Goal: Information Seeking & Learning: Learn about a topic

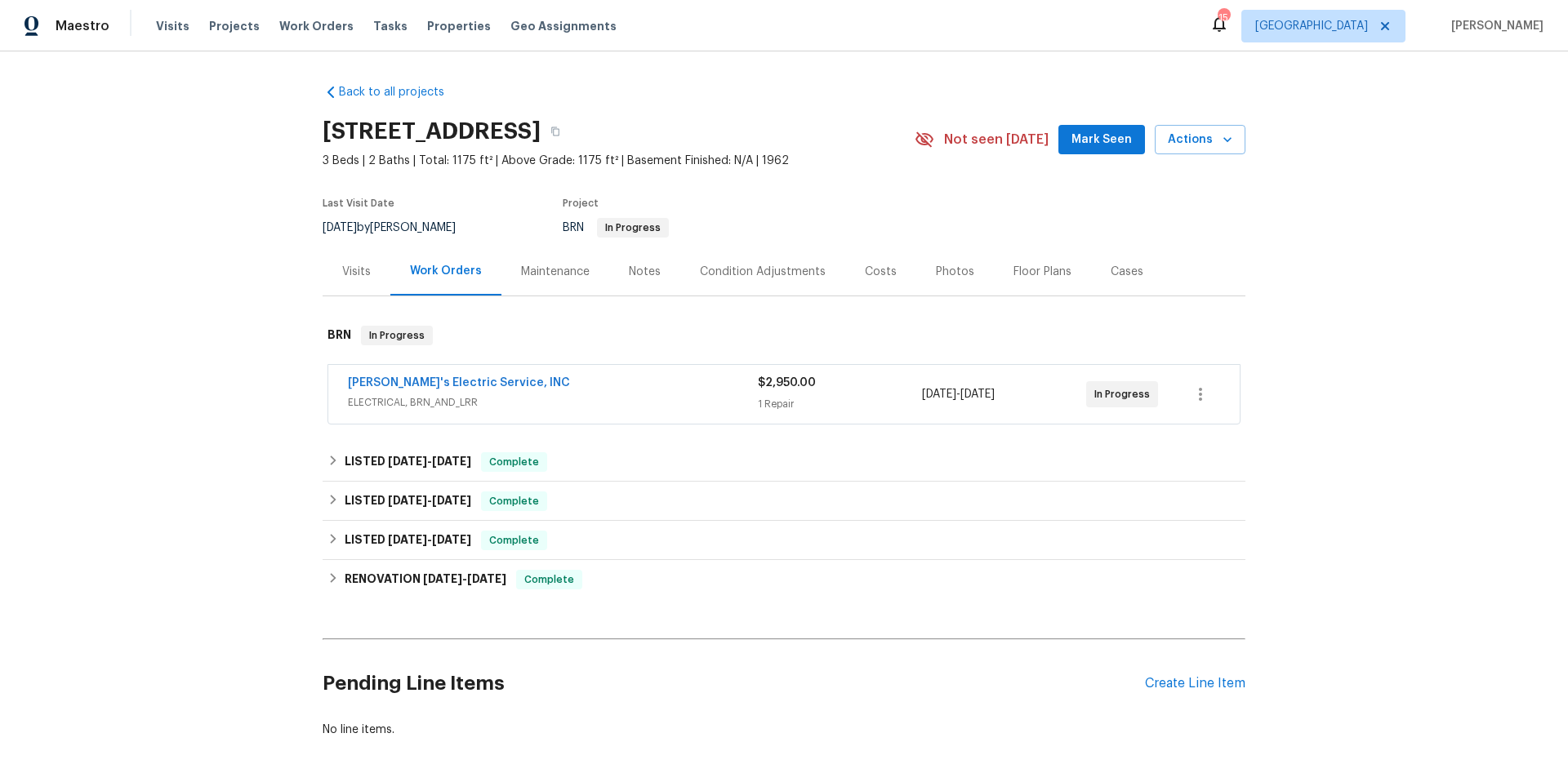
click at [570, 271] on div "Maintenance" at bounding box center [555, 272] width 69 height 17
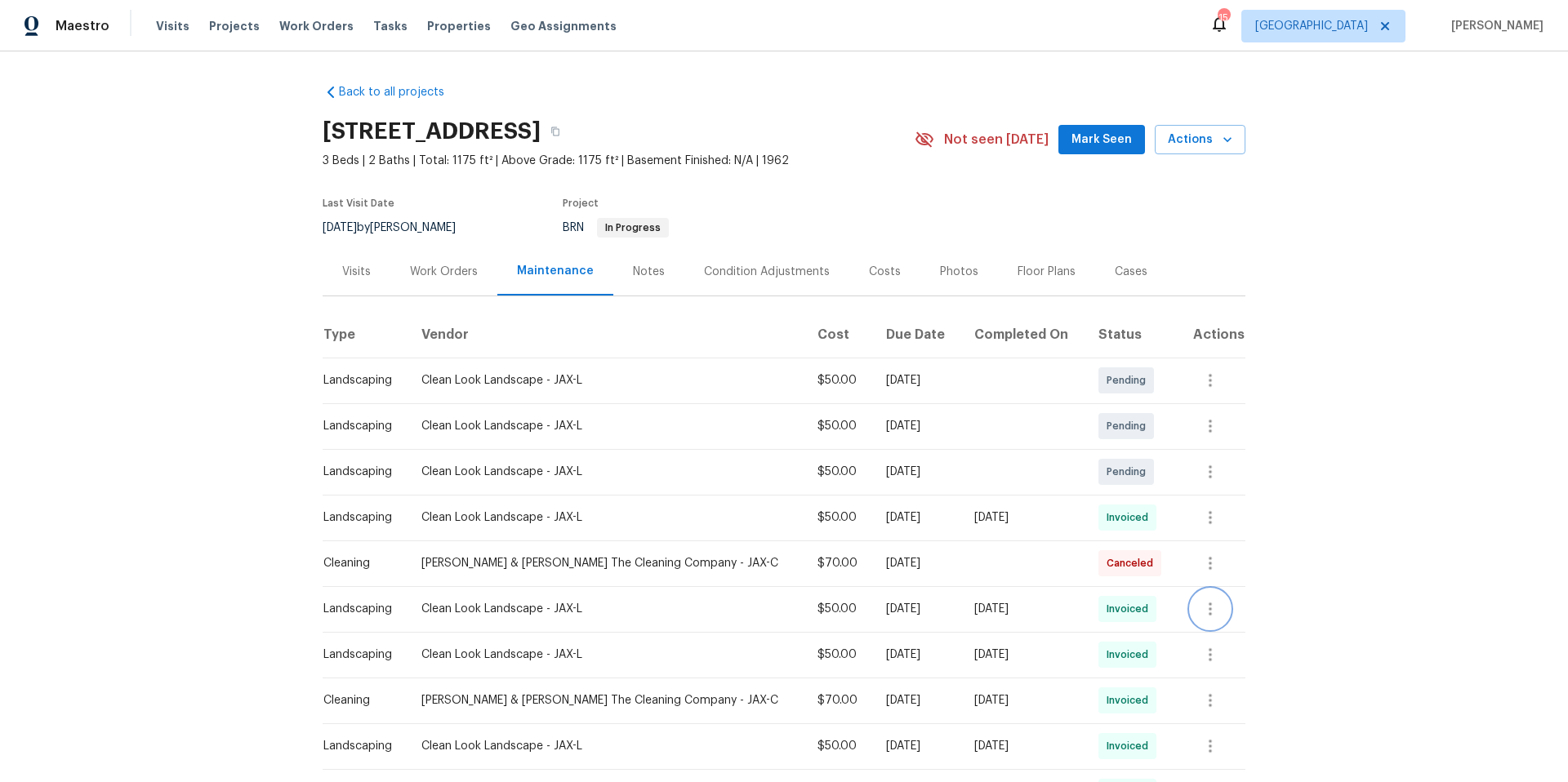
click at [1201, 615] on icon "button" at bounding box center [1209, 609] width 19 height 19
click at [1209, 633] on li "View details" at bounding box center [1242, 635] width 115 height 27
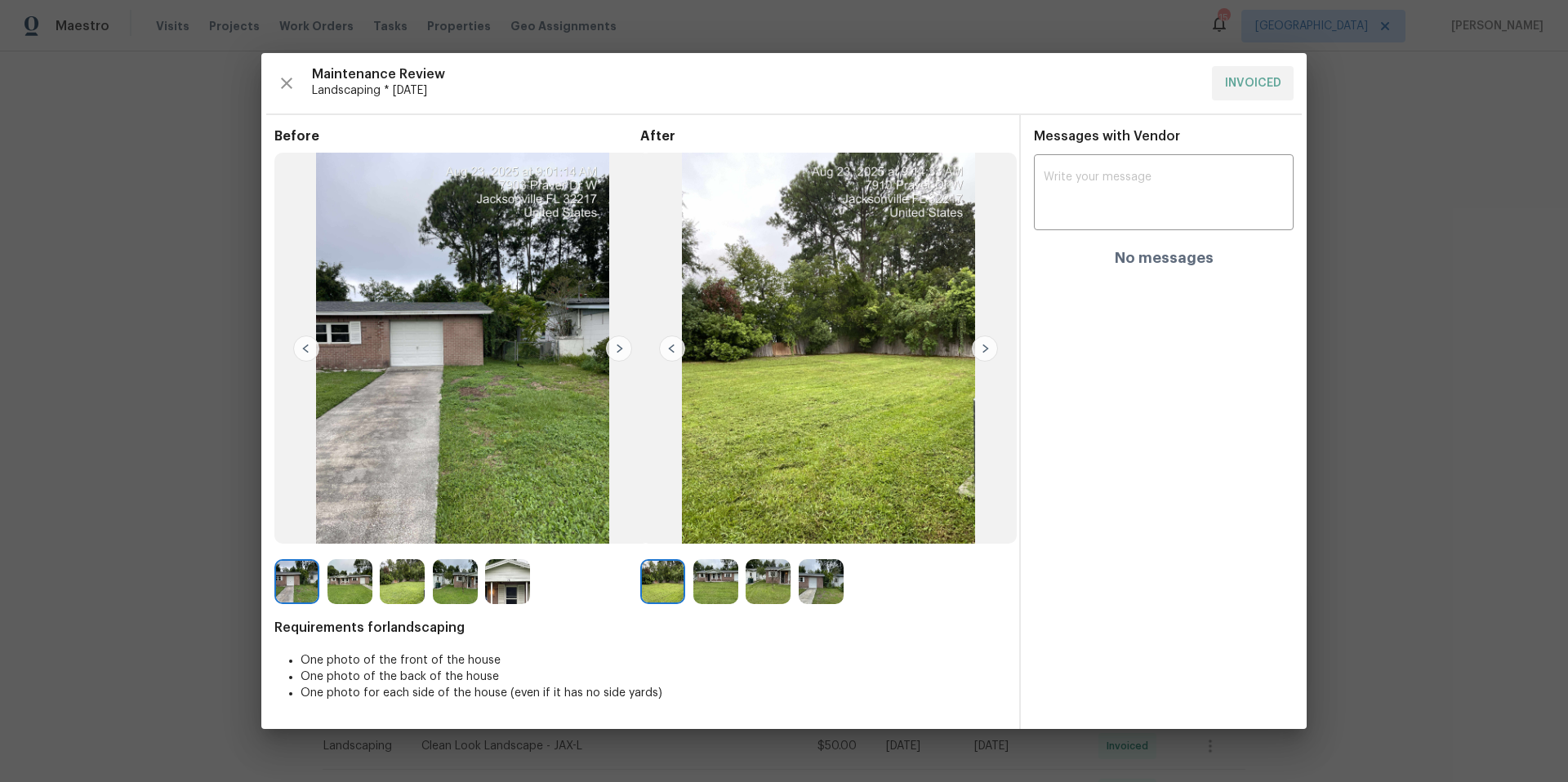
click at [980, 350] on img at bounding box center [985, 348] width 26 height 26
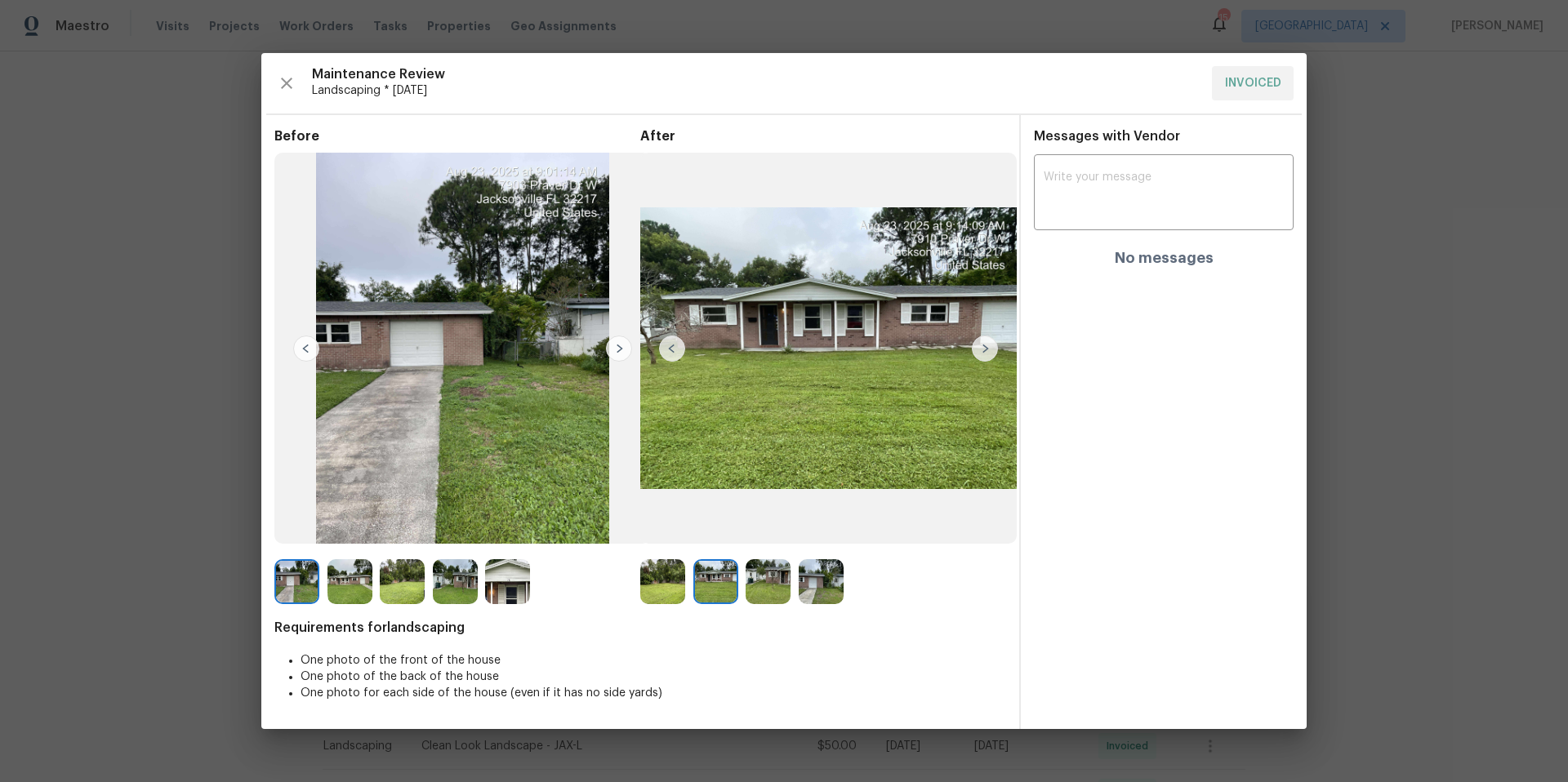
click at [982, 351] on img at bounding box center [985, 348] width 26 height 26
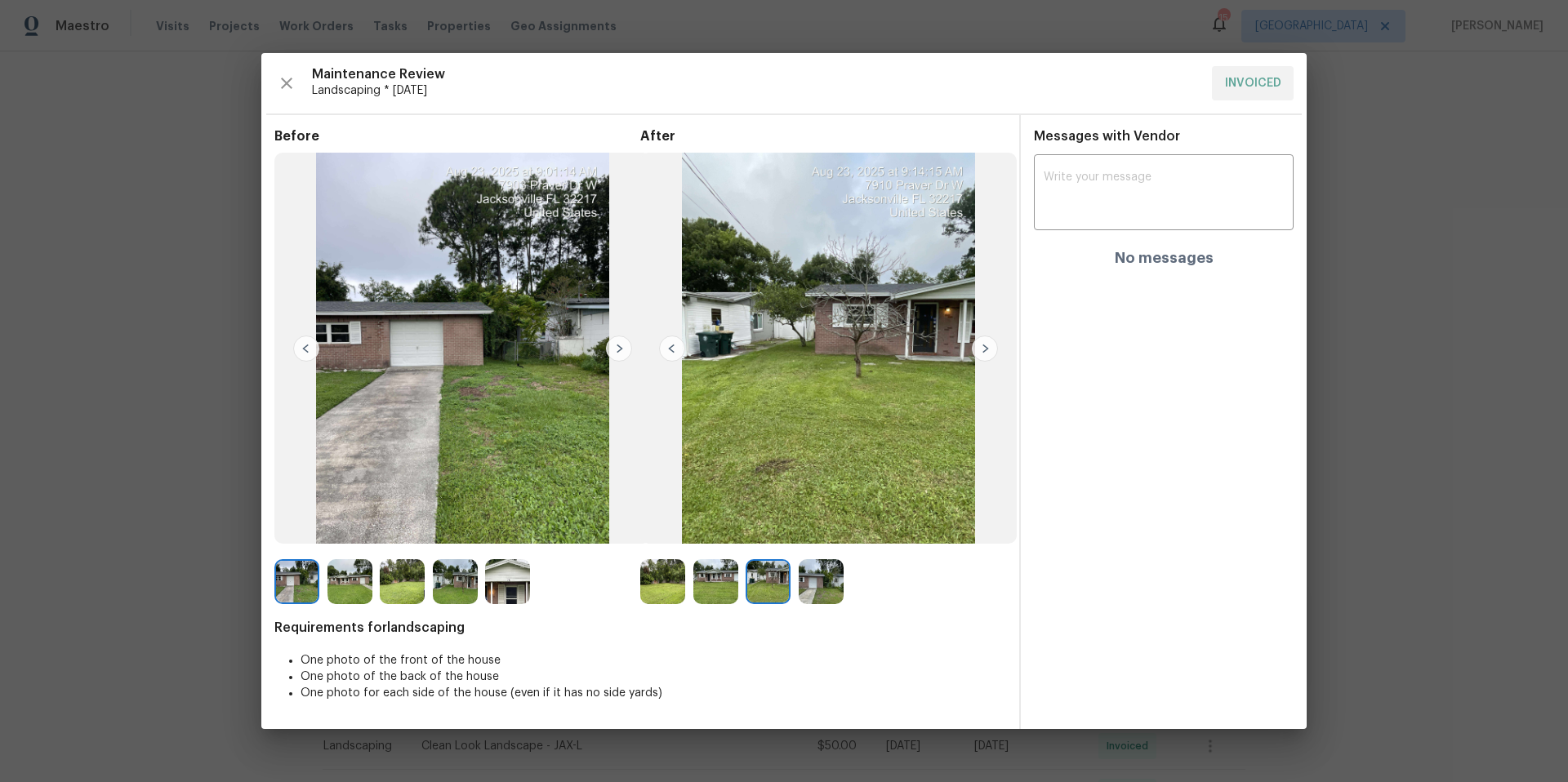
click at [982, 351] on img at bounding box center [985, 348] width 26 height 26
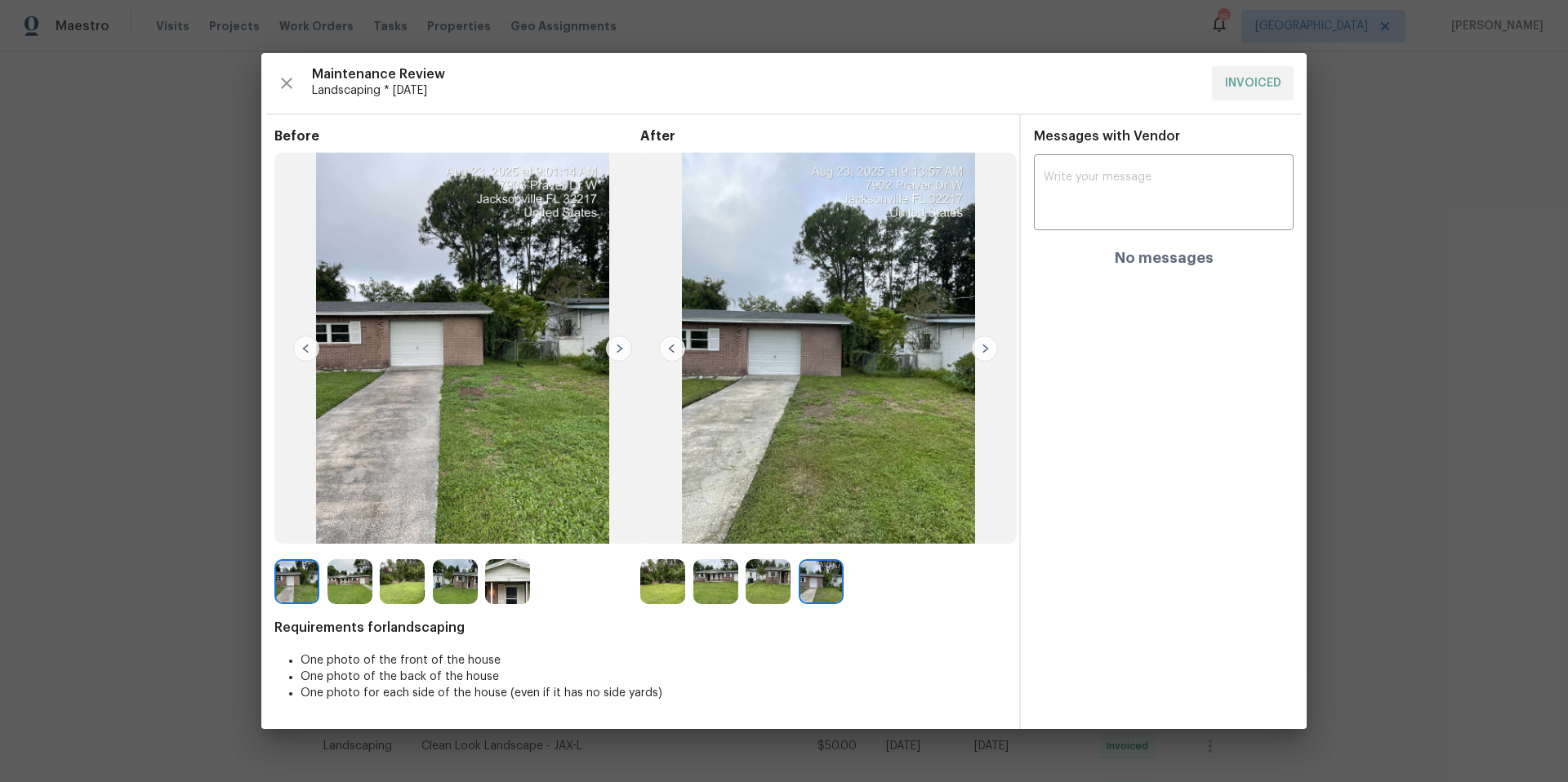
click at [982, 351] on img at bounding box center [985, 348] width 26 height 26
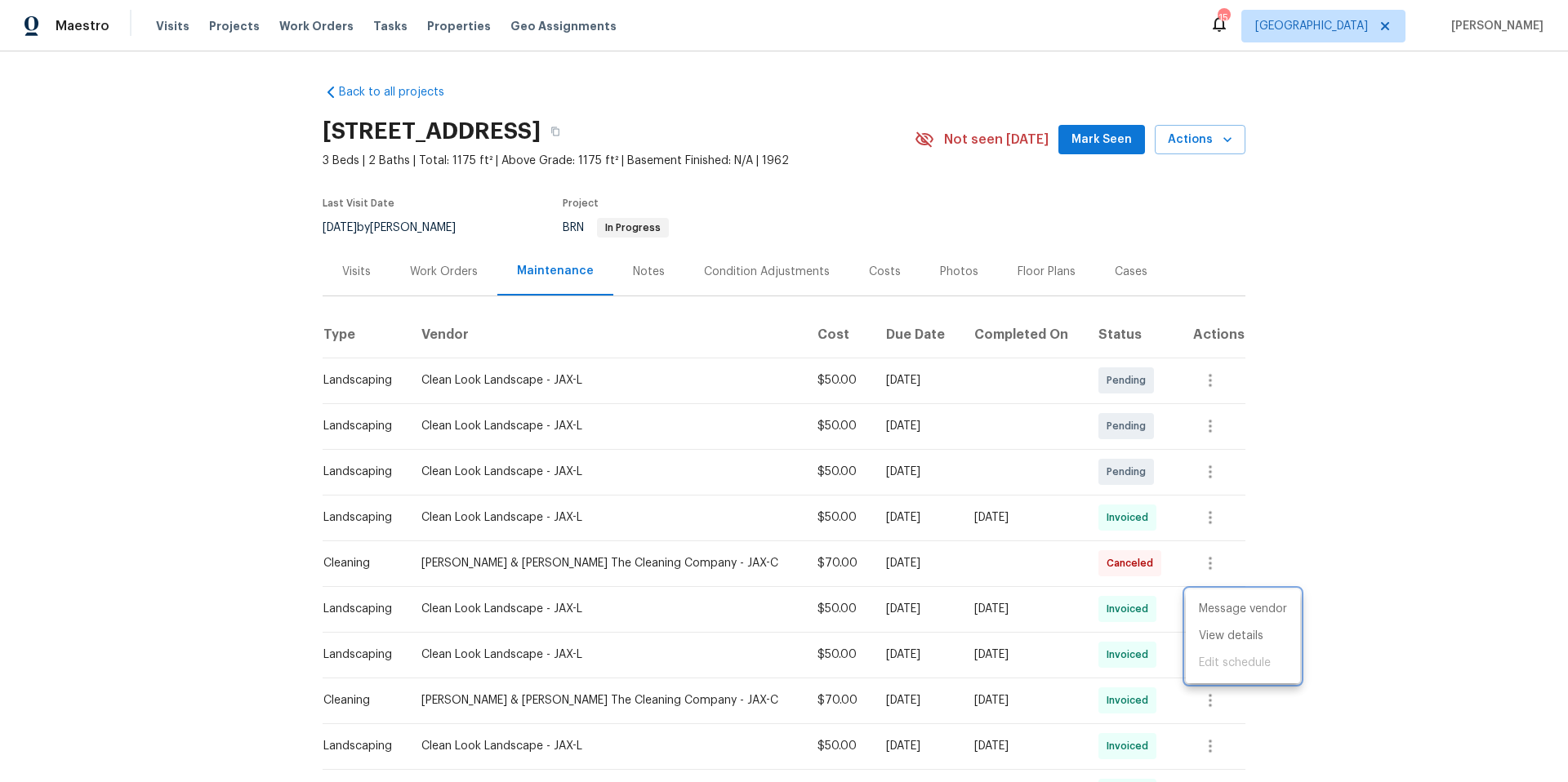
click at [936, 274] on div at bounding box center [784, 391] width 1568 height 782
click at [944, 274] on div "Photos" at bounding box center [959, 272] width 39 height 17
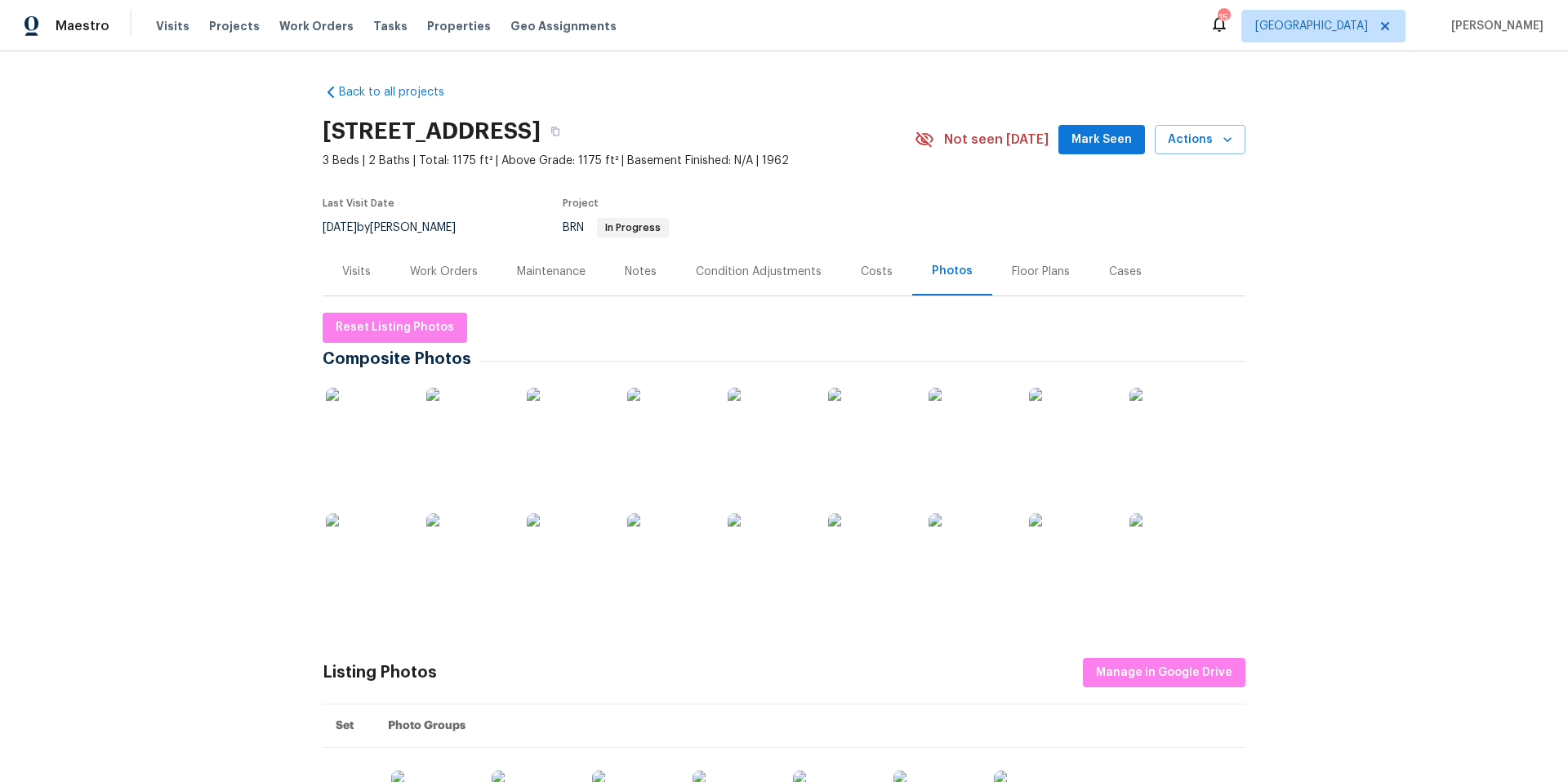
click at [366, 449] on img at bounding box center [366, 428] width 82 height 82
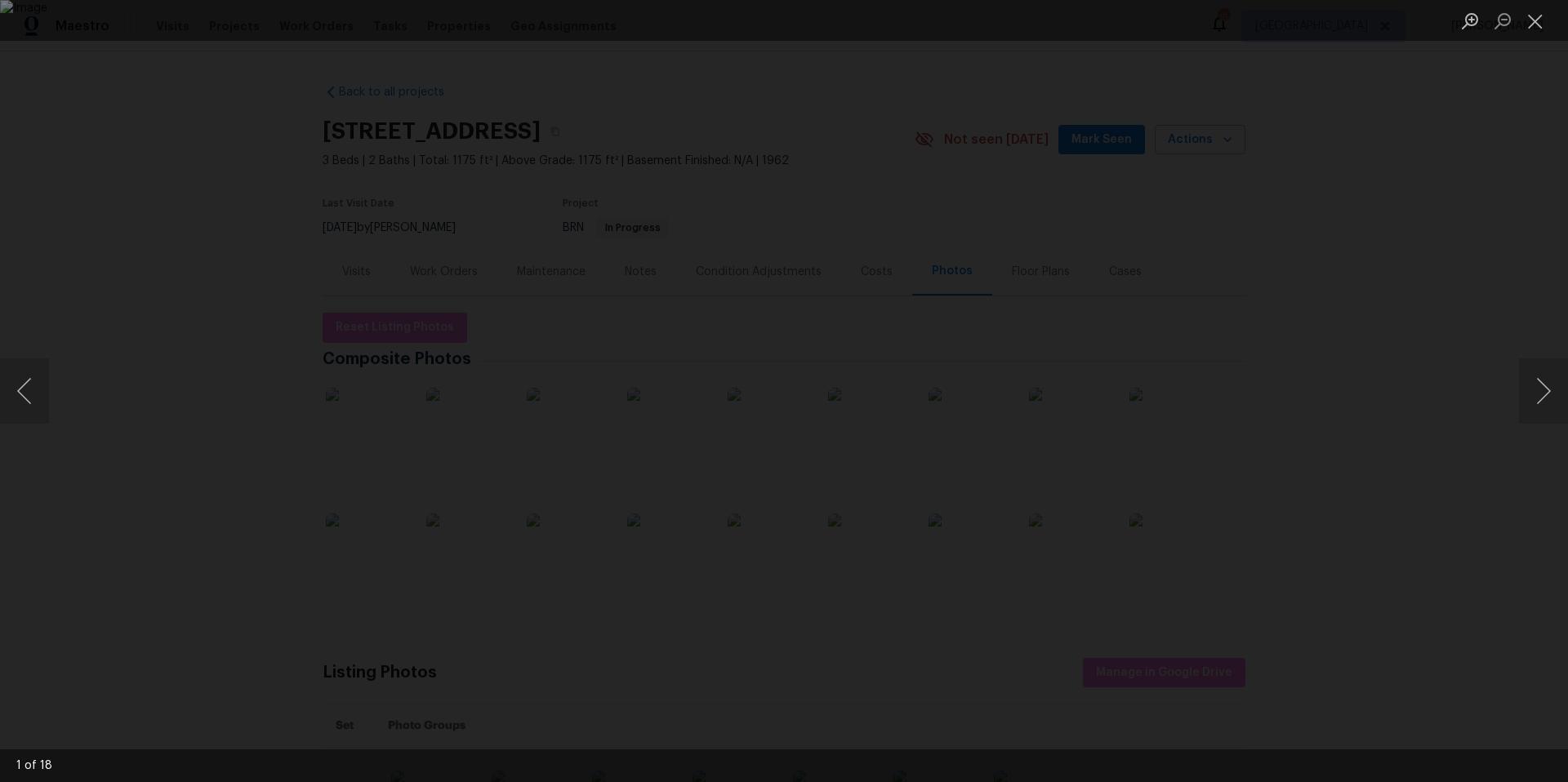
click at [1299, 347] on div "Lightbox" at bounding box center [784, 391] width 1568 height 782
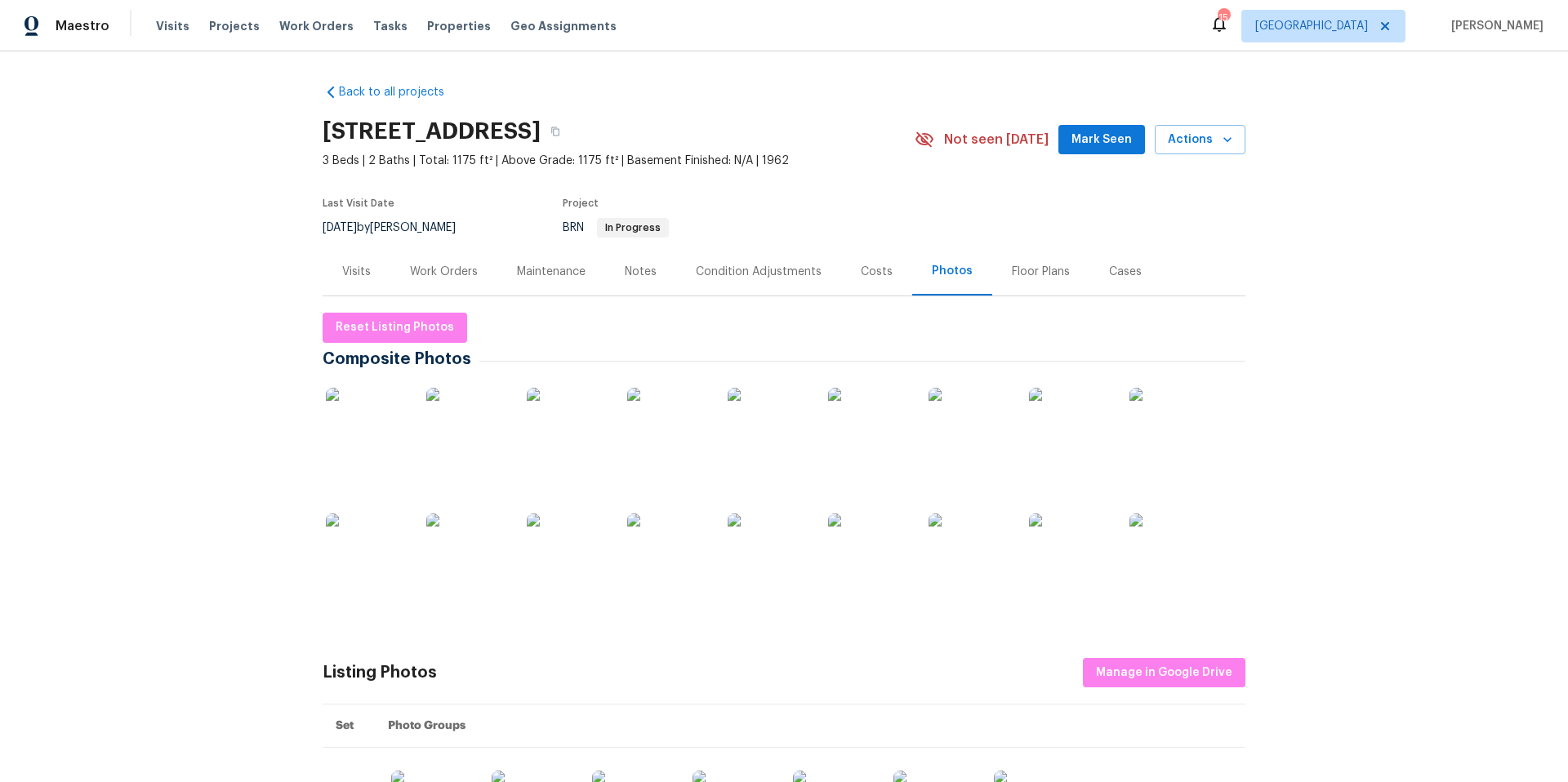
click at [1017, 272] on div "Floor Plans" at bounding box center [1040, 272] width 58 height 17
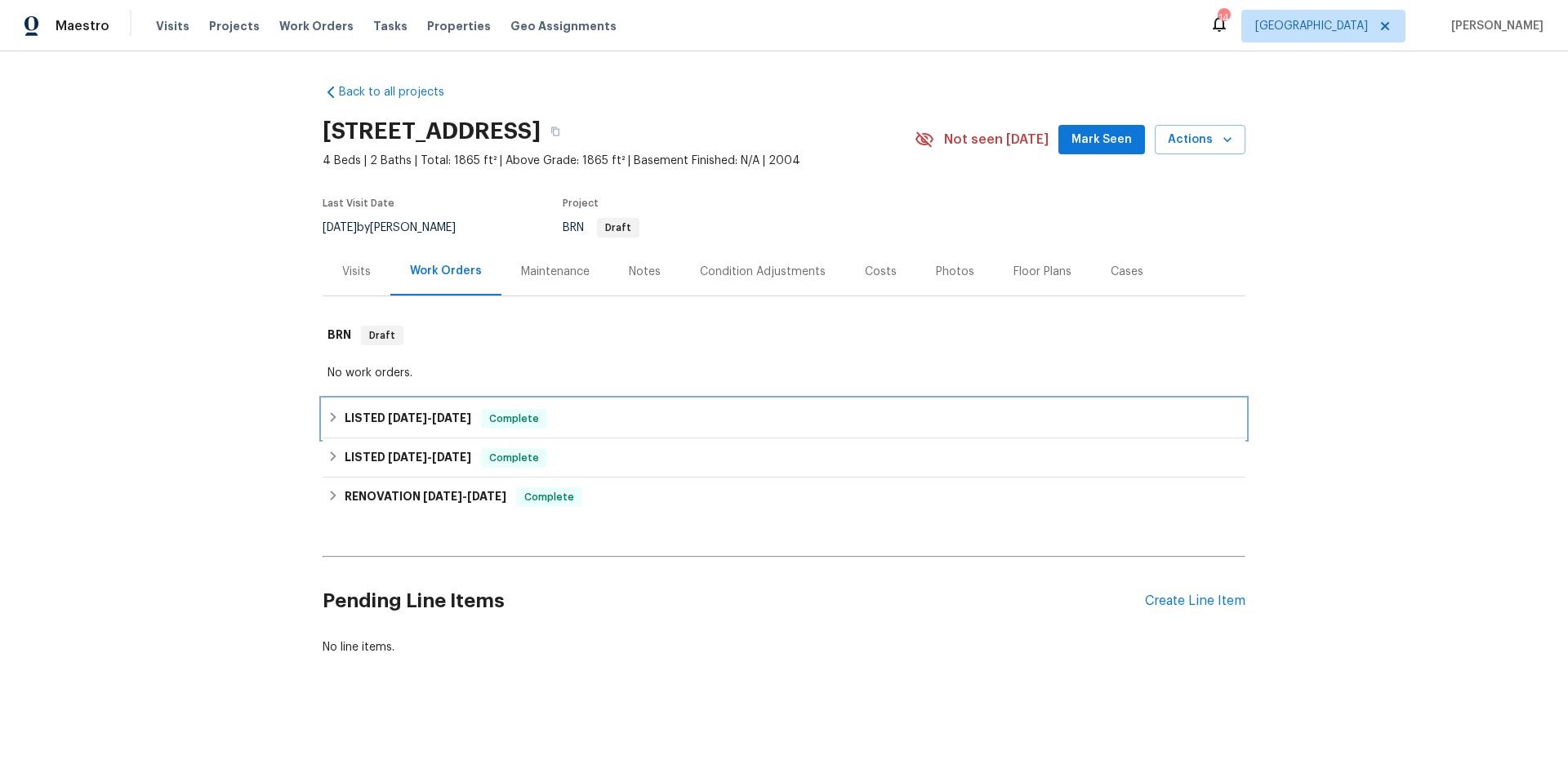
click at [474, 422] on div "LISTED 8/10/25 - 8/12/25 Complete" at bounding box center [784, 418] width 913 height 19
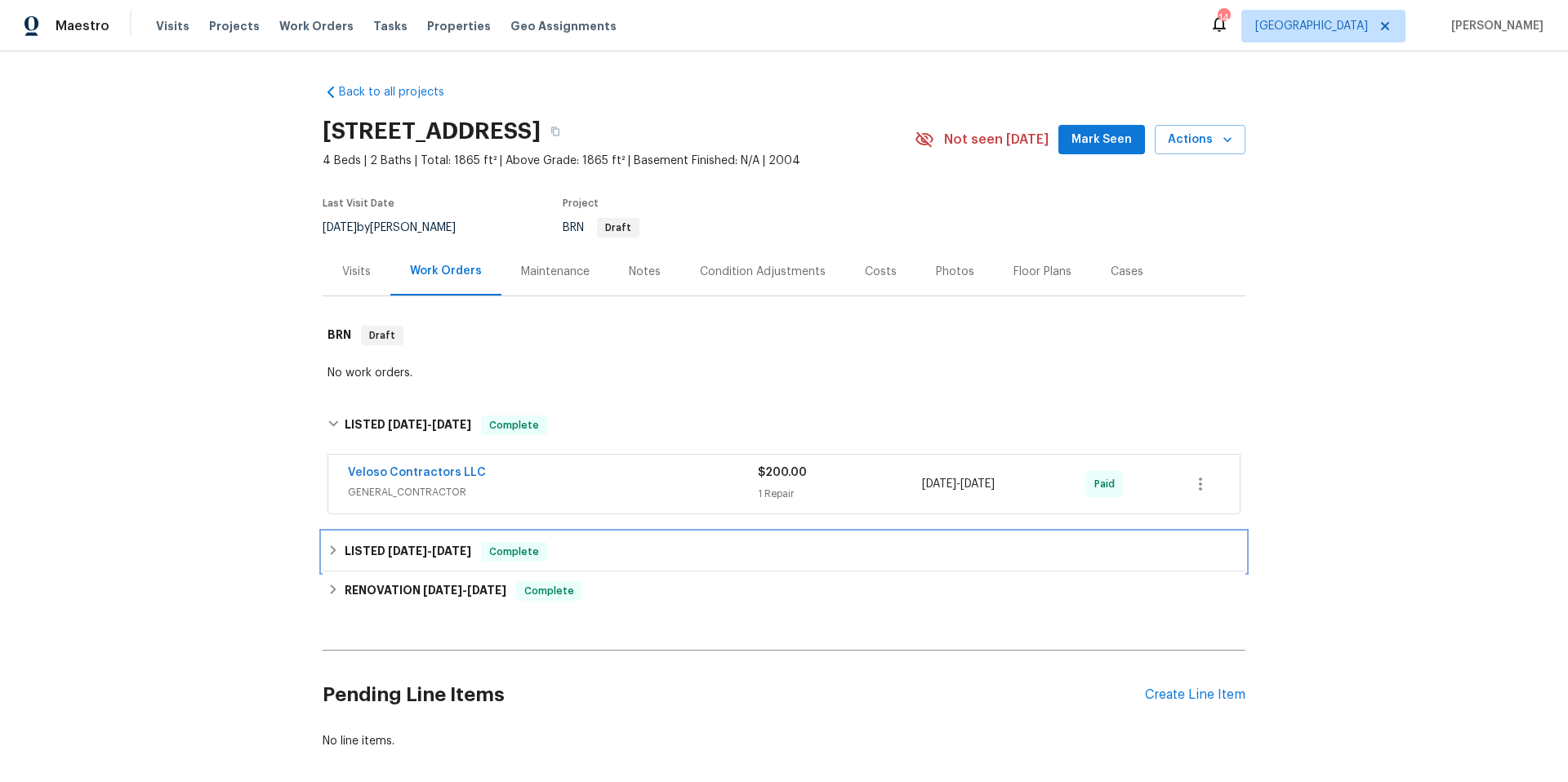
click at [577, 542] on div "LISTED 8/7/25 - 8/9/25 Complete" at bounding box center [784, 551] width 913 height 19
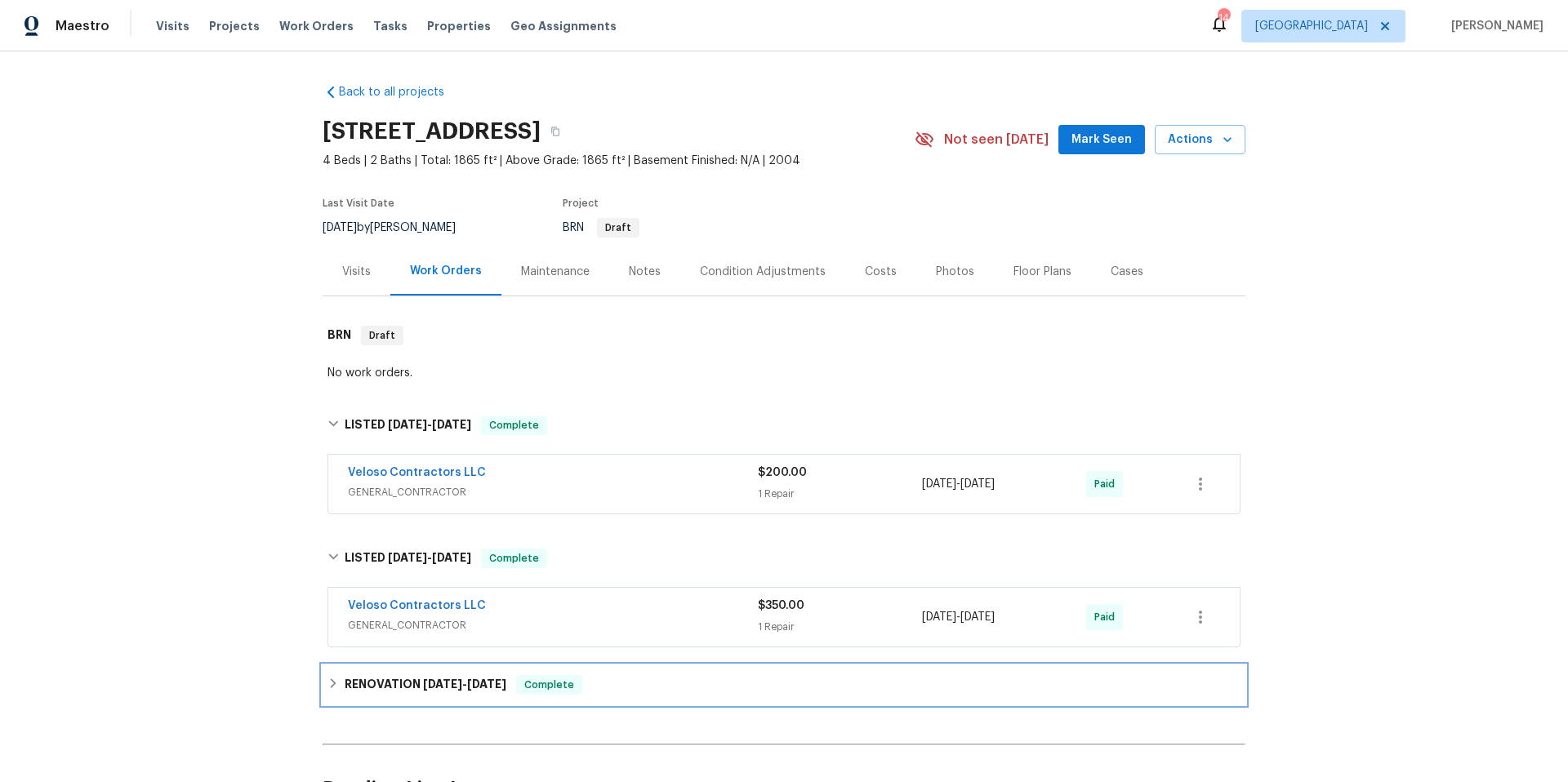
click at [633, 676] on div "RENOVATION 7/16/25 - 8/16/25 Complete" at bounding box center [784, 684] width 913 height 19
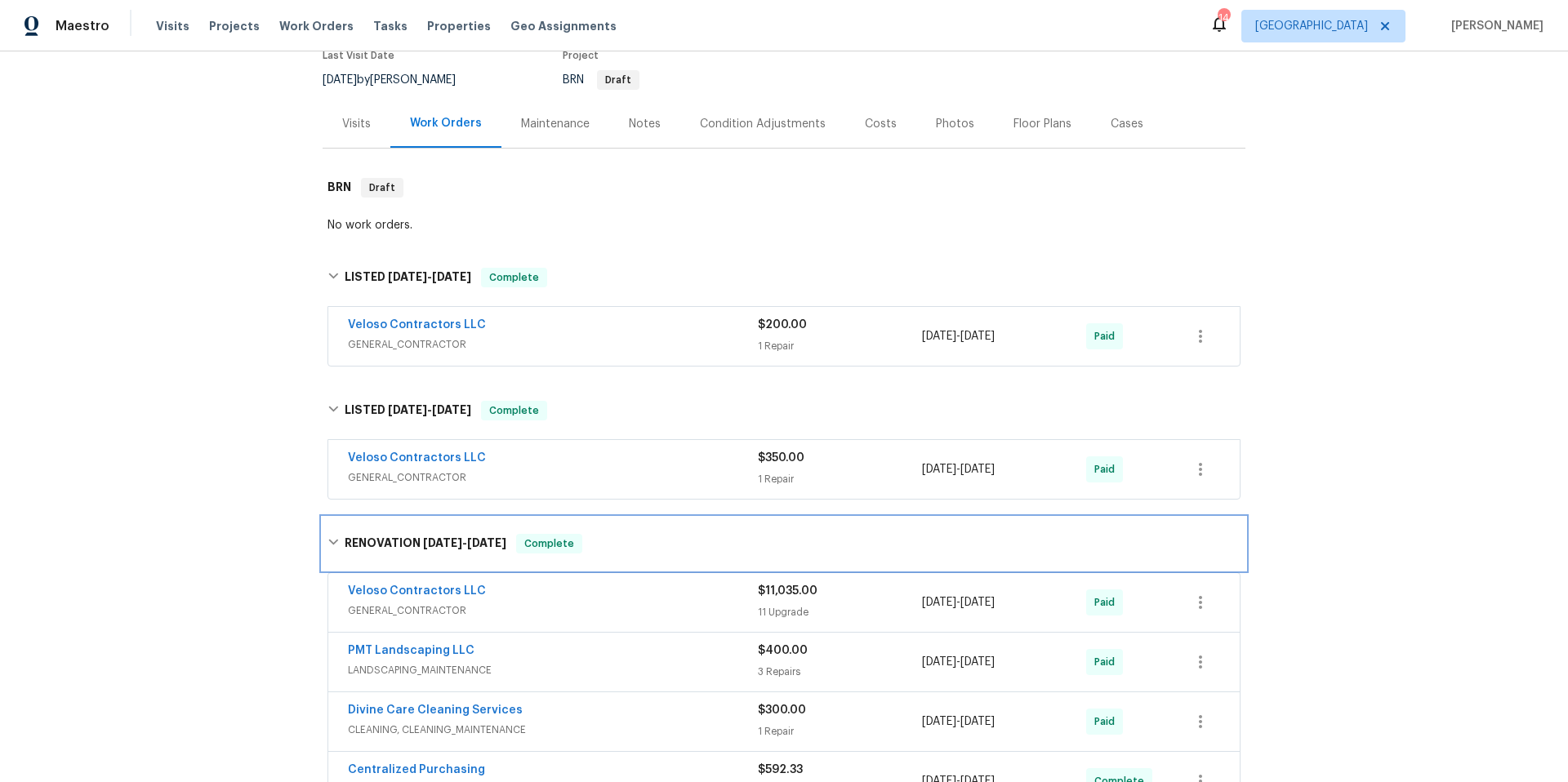
scroll to position [486, 0]
